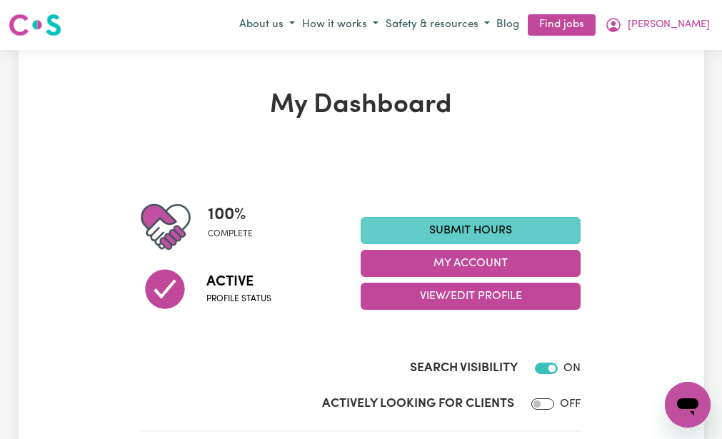
click at [380, 224] on link "Submit Hours" at bounding box center [471, 230] width 220 height 27
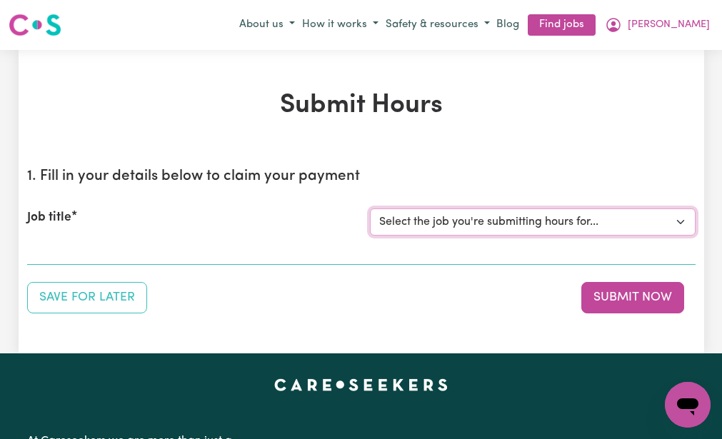
click at [380, 224] on select "Select the job you're submitting hours for... [[PERSON_NAME] (NDIS number: 4302…" at bounding box center [533, 222] width 326 height 27
select select "3393"
click at [370, 209] on select "Select the job you're submitting hours for... [[PERSON_NAME] (NDIS number: 4302…" at bounding box center [533, 222] width 326 height 27
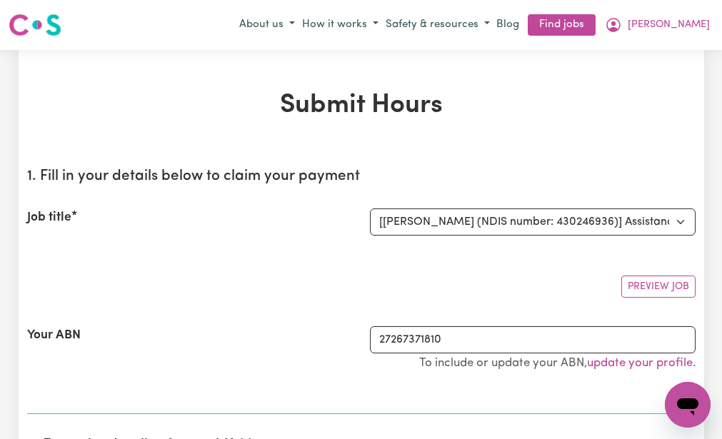
click at [279, 320] on div "Your ABN 27267371810 To include or update your ABN, update your profile ." at bounding box center [361, 356] width 669 height 94
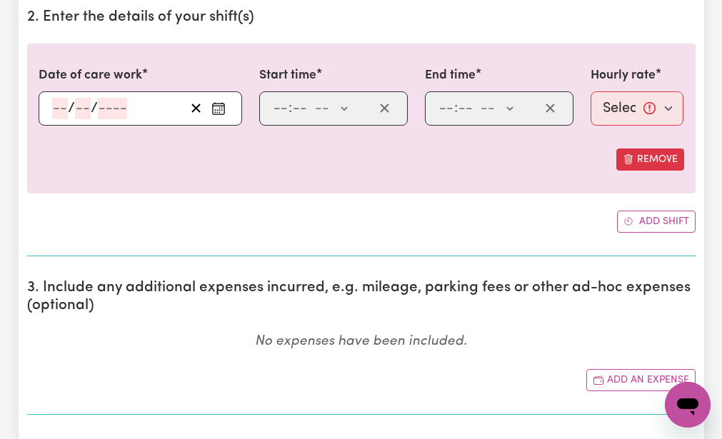
scroll to position [457, 0]
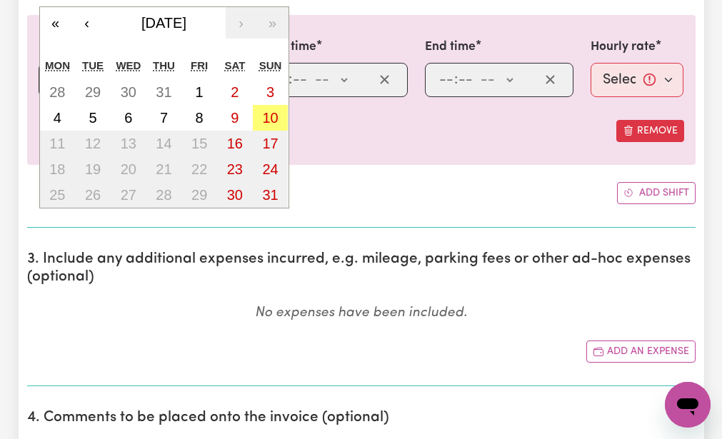
click at [57, 76] on div "/ / « ‹ [DATE] › » Mon Tue Wed Thu Fri Sat Sun 28 29 30 31 1 2 3 4 5 6 7 8 9 10…" at bounding box center [141, 80] width 204 height 34
click at [199, 111] on abbr "8" at bounding box center [200, 118] width 8 height 16
type input "[DATE]"
type input "8"
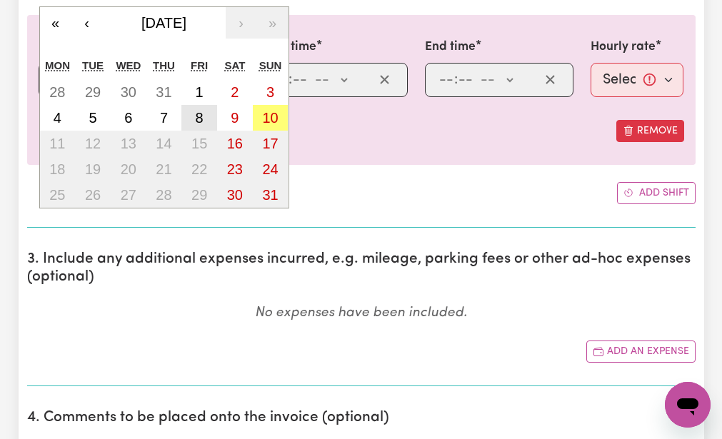
type input "2025"
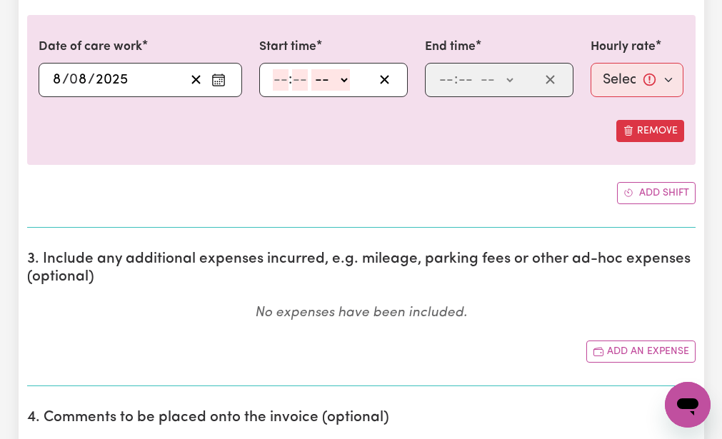
click at [276, 78] on input "number" at bounding box center [281, 79] width 16 height 21
type input "9"
type input "30"
click at [317, 77] on select "-- AM PM" at bounding box center [327, 79] width 39 height 21
select select "am"
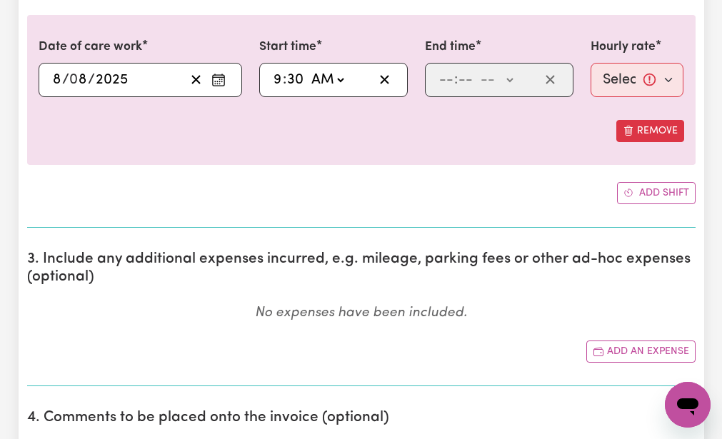
click at [308, 69] on select "-- AM PM" at bounding box center [327, 79] width 39 height 21
type input "09:30"
click at [444, 78] on input "number" at bounding box center [447, 79] width 16 height 21
type input "12"
type input "30"
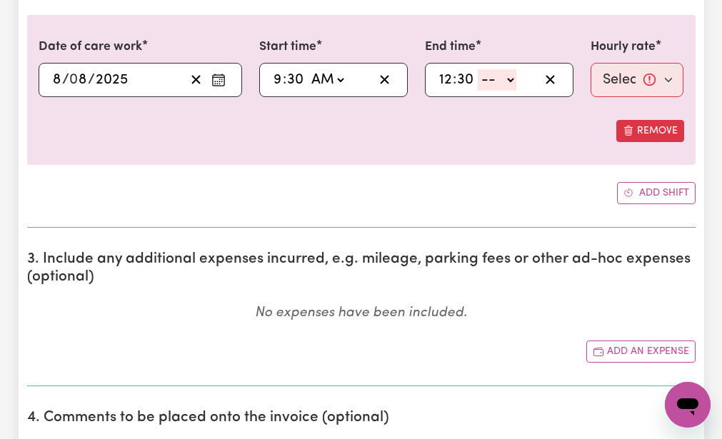
click at [487, 79] on select "-- AM PM" at bounding box center [497, 79] width 39 height 21
select select "pm"
click at [478, 69] on select "-- AM PM" at bounding box center [497, 79] width 39 height 21
type input "12:30"
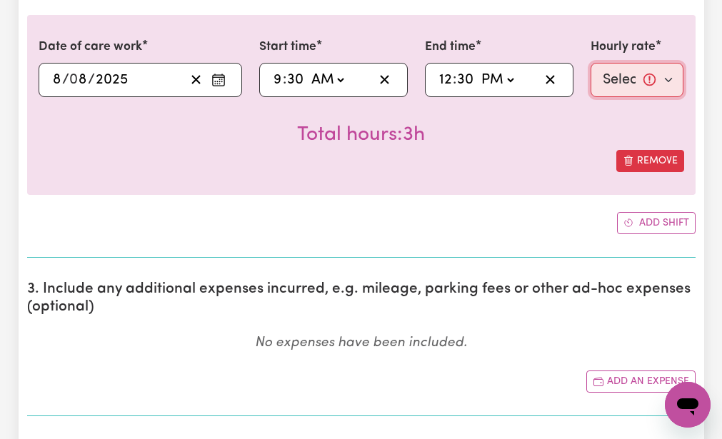
click at [607, 76] on select "Select rate... $51.98 (Weekday)" at bounding box center [638, 80] width 94 height 34
select select "51.98-Weekday"
click at [591, 63] on select "Select rate... $51.98 (Weekday)" at bounding box center [638, 80] width 94 height 34
click at [570, 130] on div "Total hours: 3h" at bounding box center [362, 123] width 646 height 53
click at [498, 214] on div "Add shift" at bounding box center [361, 223] width 669 height 22
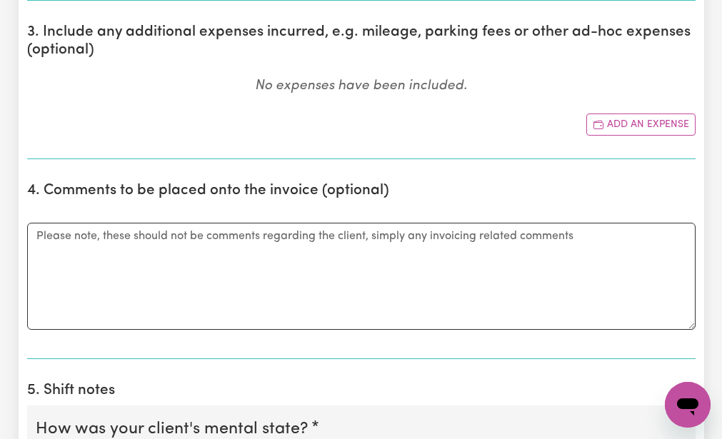
scroll to position [743, 0]
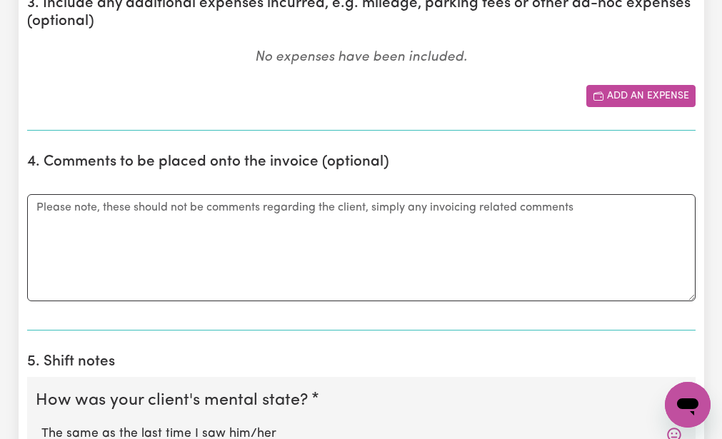
click at [614, 87] on button "Add an expense" at bounding box center [641, 96] width 109 height 22
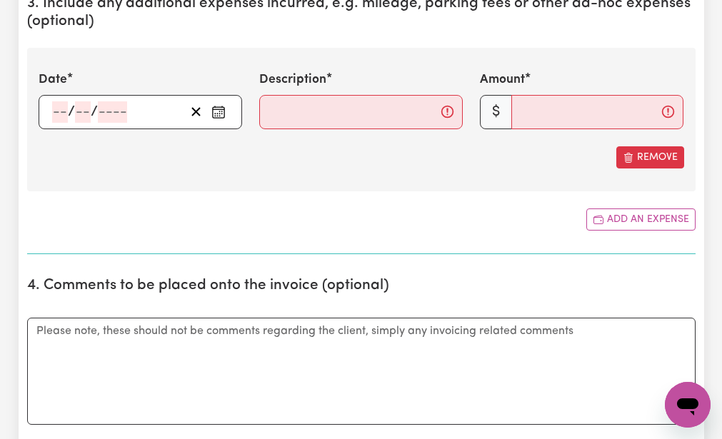
click at [59, 112] on div "/ /" at bounding box center [141, 112] width 204 height 34
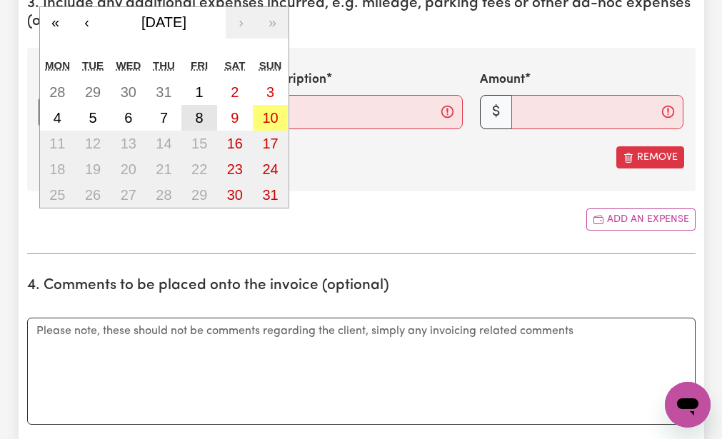
click at [197, 110] on abbr "8" at bounding box center [200, 118] width 8 height 16
type input "[DATE]"
type input "8"
type input "2025"
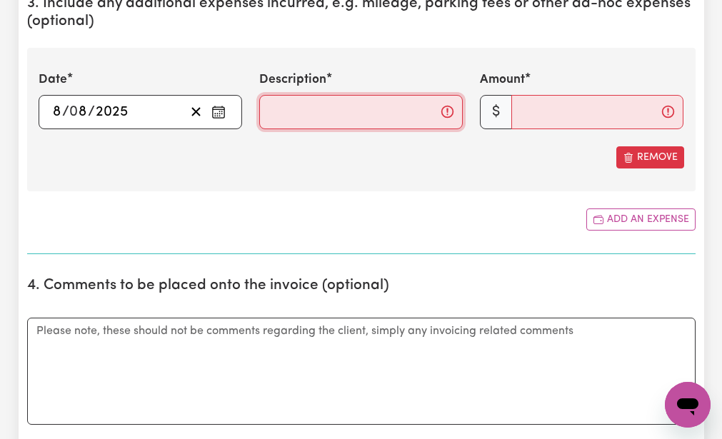
click at [266, 109] on input "Description" at bounding box center [361, 112] width 204 height 34
type input "mileage 17km"
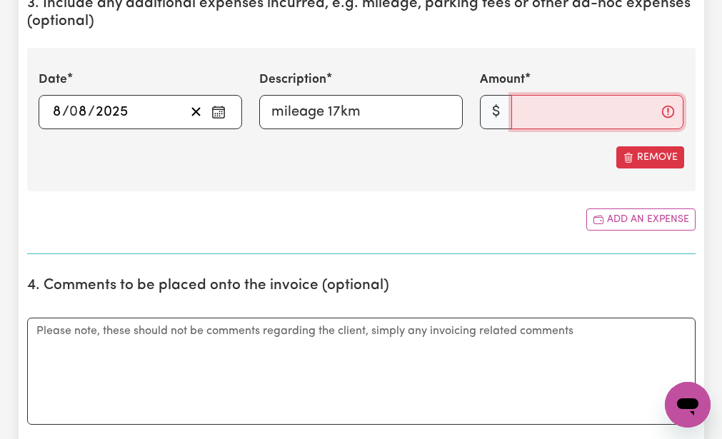
click at [516, 111] on input "Amount" at bounding box center [598, 112] width 172 height 34
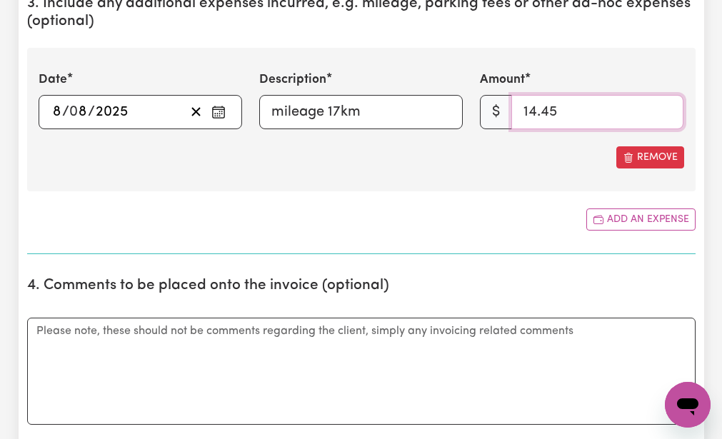
type input "14.45"
click at [454, 202] on section "3. Include any additional expenses incurred, e.g. mileage, parking fees or othe…" at bounding box center [361, 119] width 669 height 271
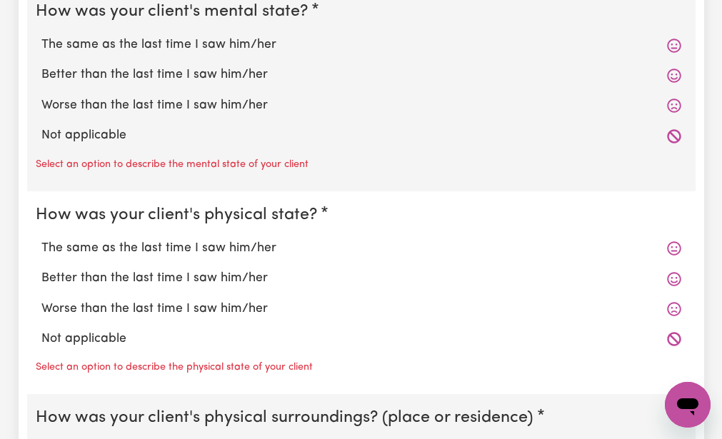
scroll to position [1257, 0]
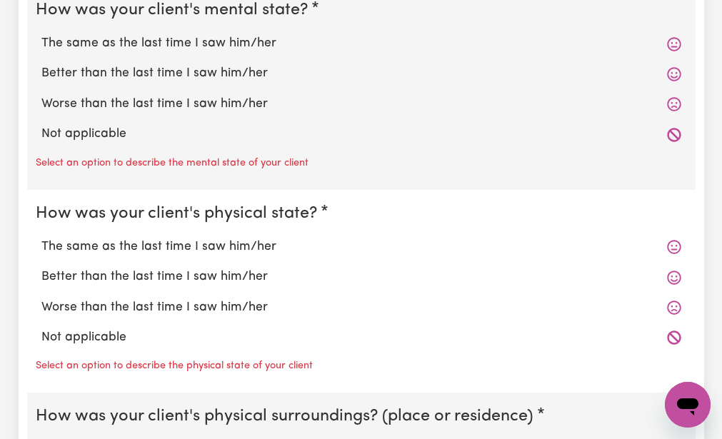
click at [124, 39] on label "The same as the last time I saw him/her" at bounding box center [361, 43] width 640 height 19
click at [41, 34] on input "The same as the last time I saw him/her" at bounding box center [41, 34] width 1 height 1
radio input "true"
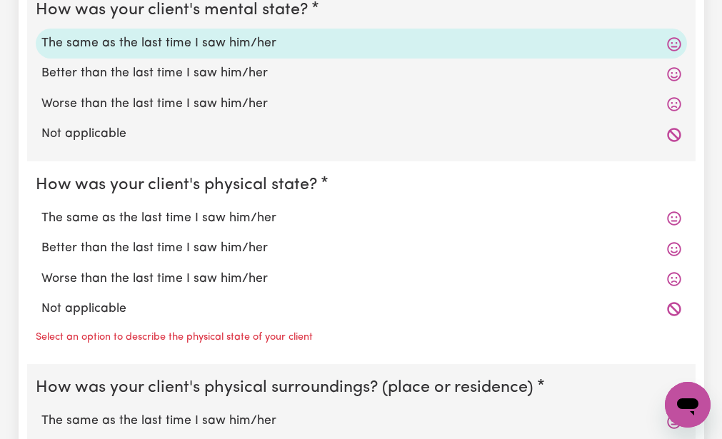
click at [84, 173] on legend "How was your client's physical state?" at bounding box center [179, 185] width 287 height 25
click at [71, 219] on label "The same as the last time I saw him/her" at bounding box center [361, 218] width 640 height 19
click at [41, 209] on input "The same as the last time I saw him/her" at bounding box center [41, 209] width 1 height 1
radio input "true"
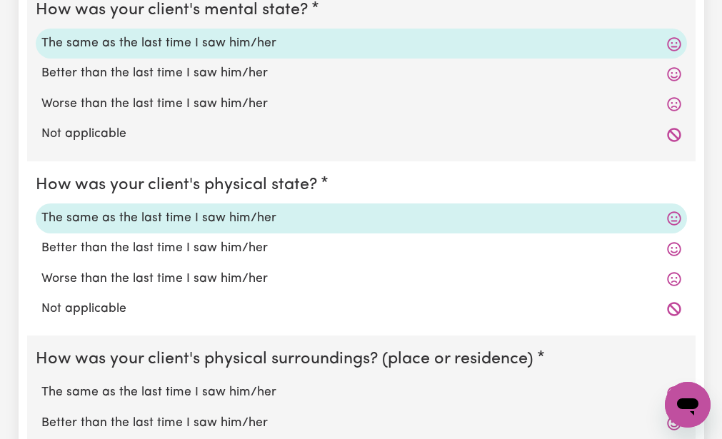
click at [56, 332] on fieldset "How was your client's physical state? The same as the last time I saw him/her B…" at bounding box center [361, 248] width 669 height 175
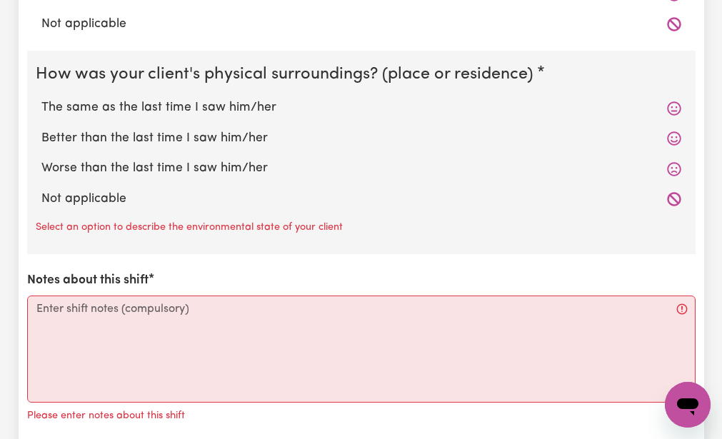
scroll to position [1543, 0]
click at [125, 106] on label "The same as the last time I saw him/her" at bounding box center [361, 107] width 640 height 19
click at [41, 98] on input "The same as the last time I saw him/her" at bounding box center [41, 97] width 1 height 1
radio input "true"
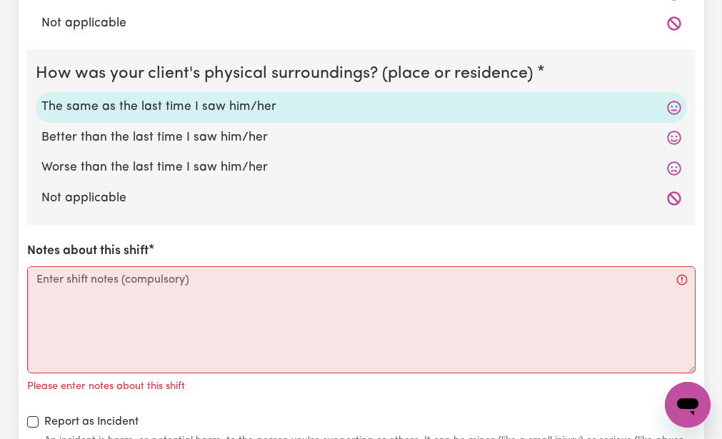
click at [68, 233] on div "How was your client's mental state? The same as the last time I saw him/her Bet…" at bounding box center [361, 83] width 669 height 764
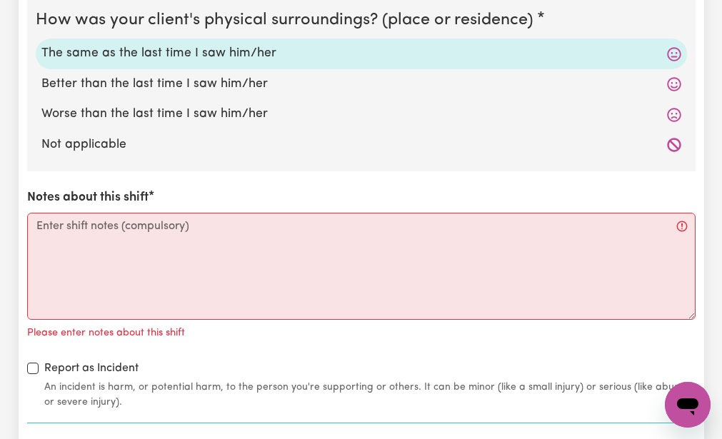
scroll to position [1600, 0]
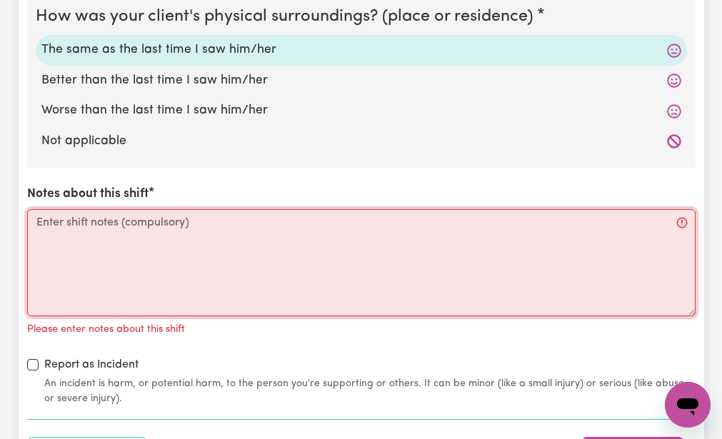
click at [38, 223] on textarea "Notes about this shift" at bounding box center [361, 262] width 669 height 107
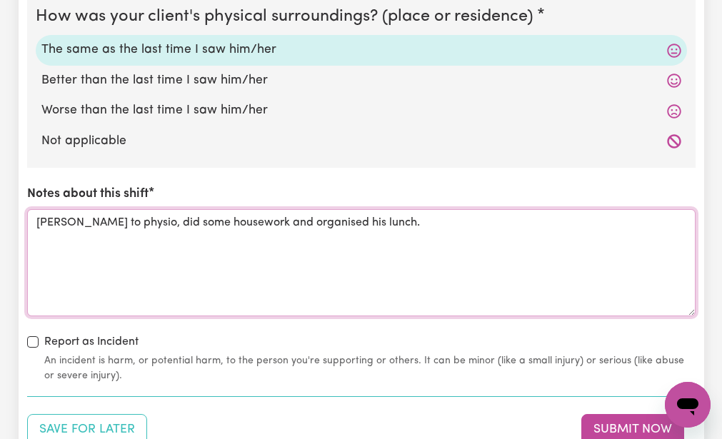
type textarea "[PERSON_NAME] to physio, did some housework and organised his lunch."
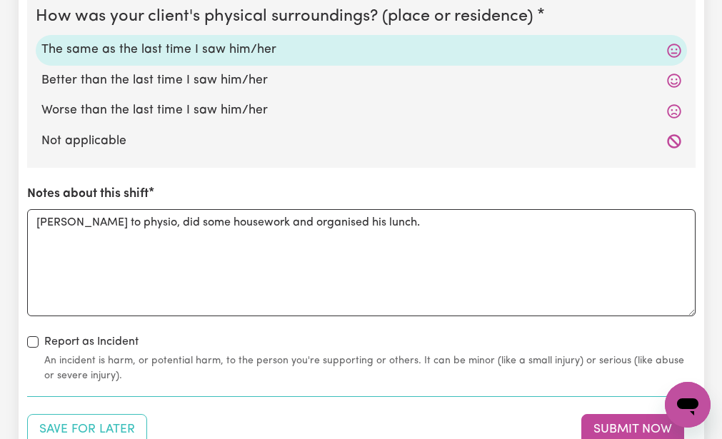
click at [158, 328] on div "How was your client's mental state? The same as the last time I saw him/her Bet…" at bounding box center [361, 13] width 669 height 741
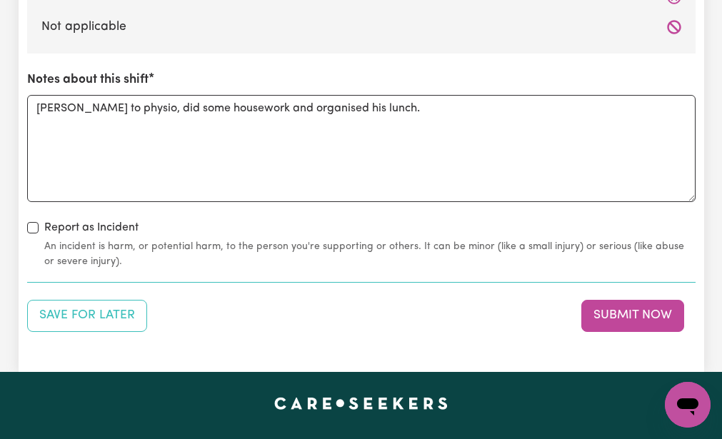
scroll to position [1743, 0]
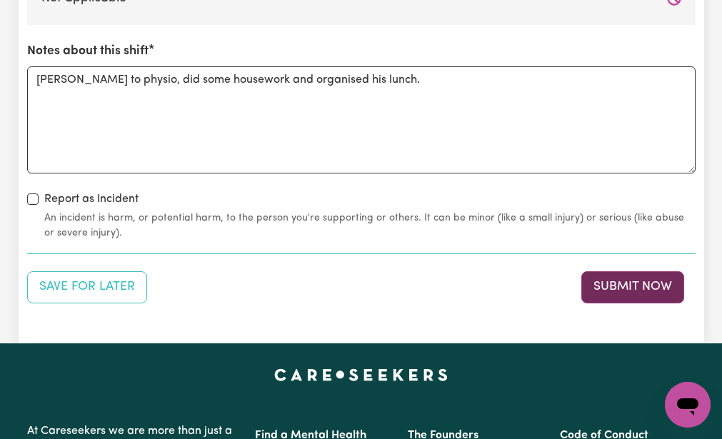
click at [609, 284] on button "Submit Now" at bounding box center [633, 286] width 103 height 31
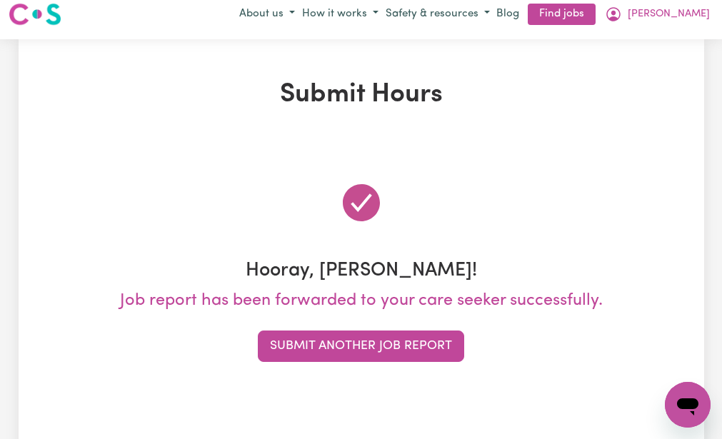
scroll to position [0, 0]
